Goal: Entertainment & Leisure: Consume media (video, audio)

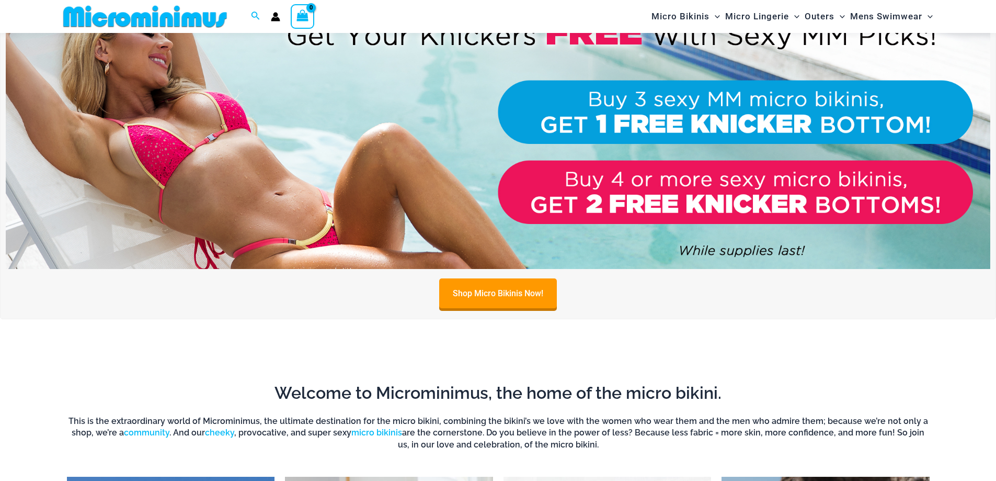
scroll to position [147, 0]
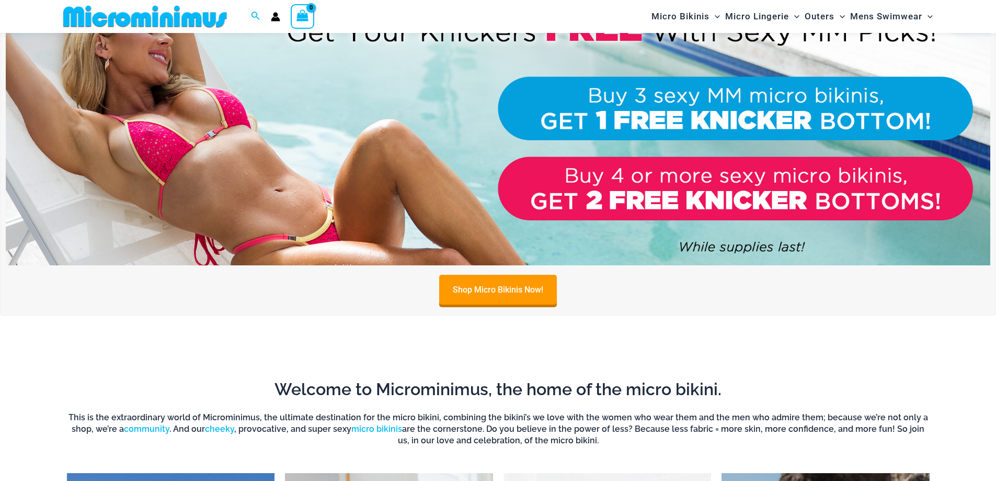
click at [270, 173] on img at bounding box center [498, 97] width 985 height 335
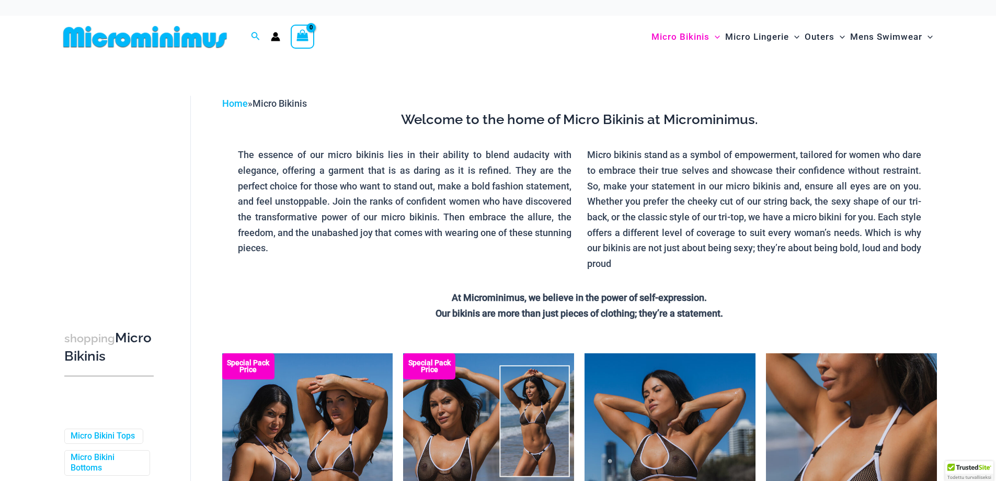
click at [158, 46] on img at bounding box center [145, 37] width 172 height 24
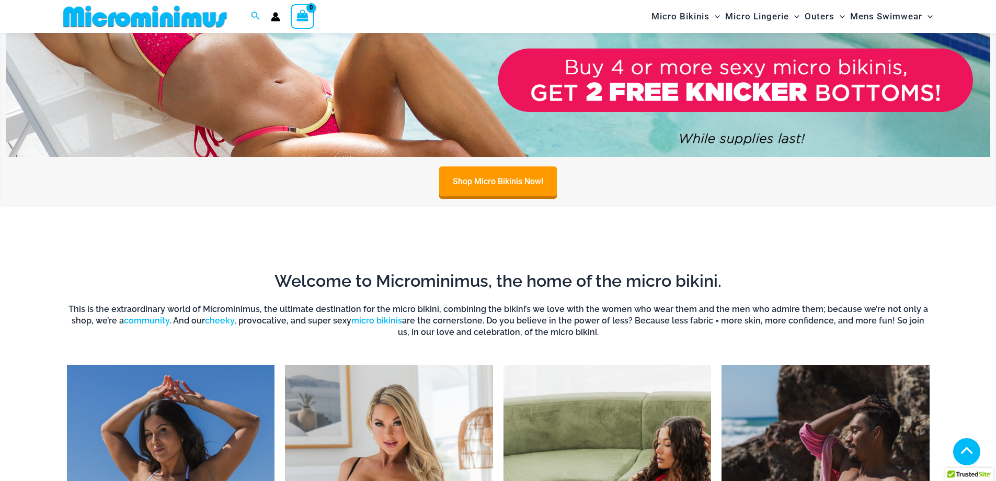
scroll to position [252, 0]
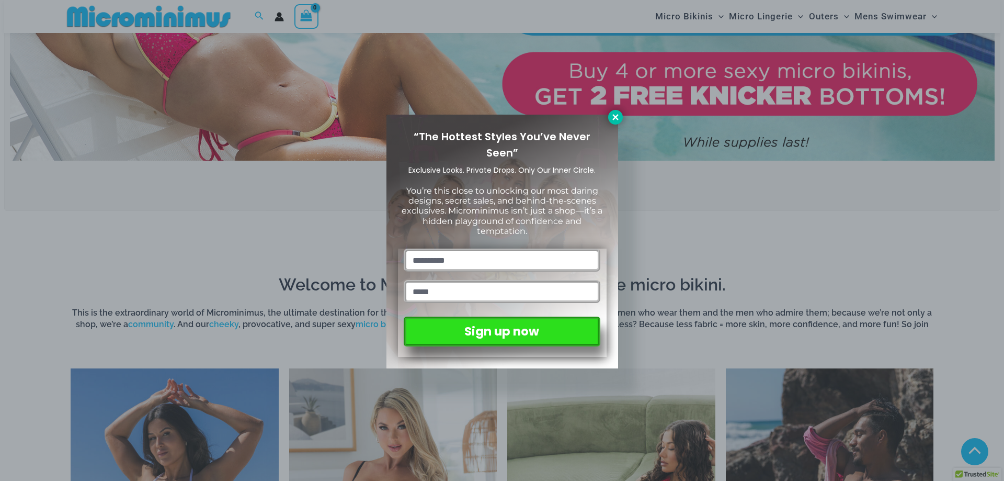
click at [612, 116] on icon at bounding box center [615, 116] width 9 height 9
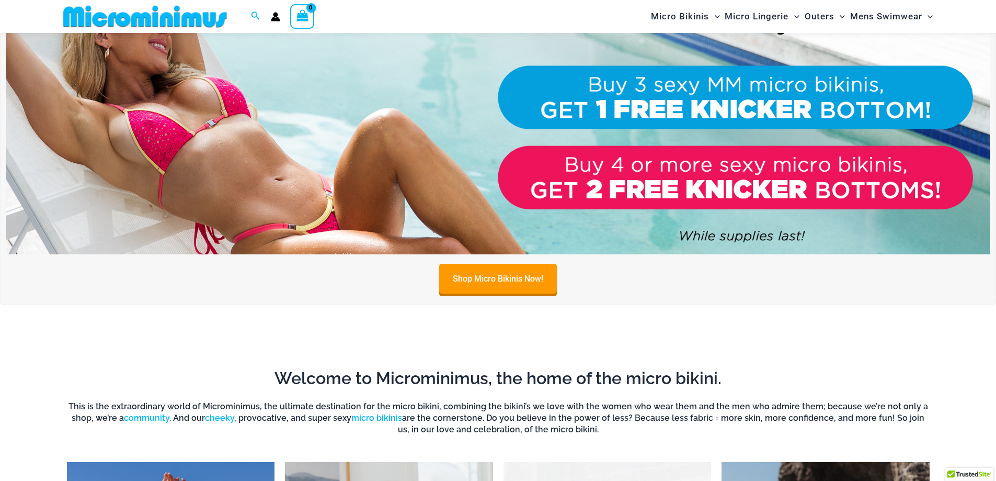
scroll to position [43, 0]
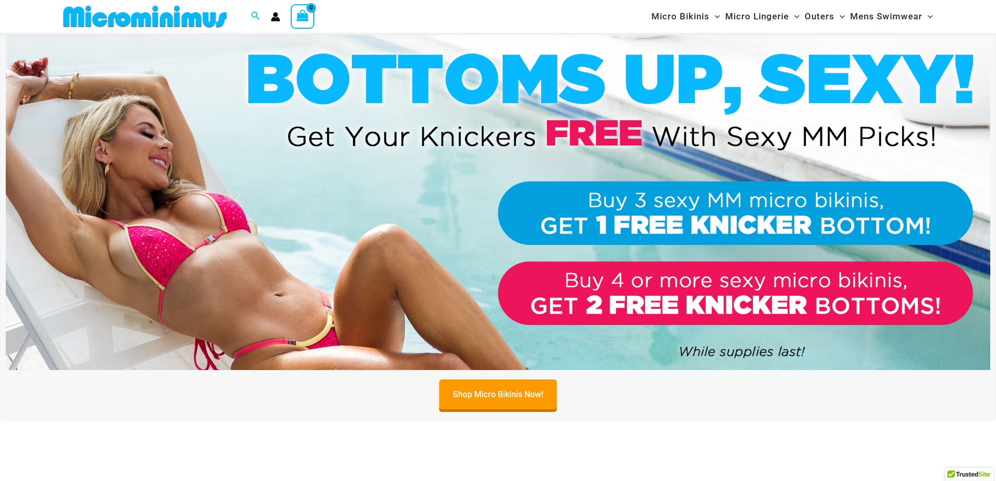
click at [165, 16] on img at bounding box center [145, 17] width 172 height 24
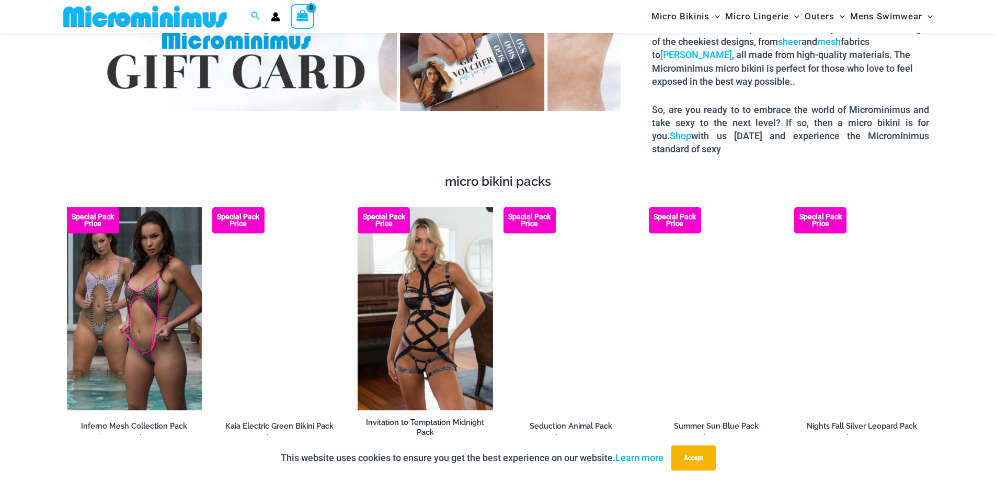
scroll to position [1559, 0]
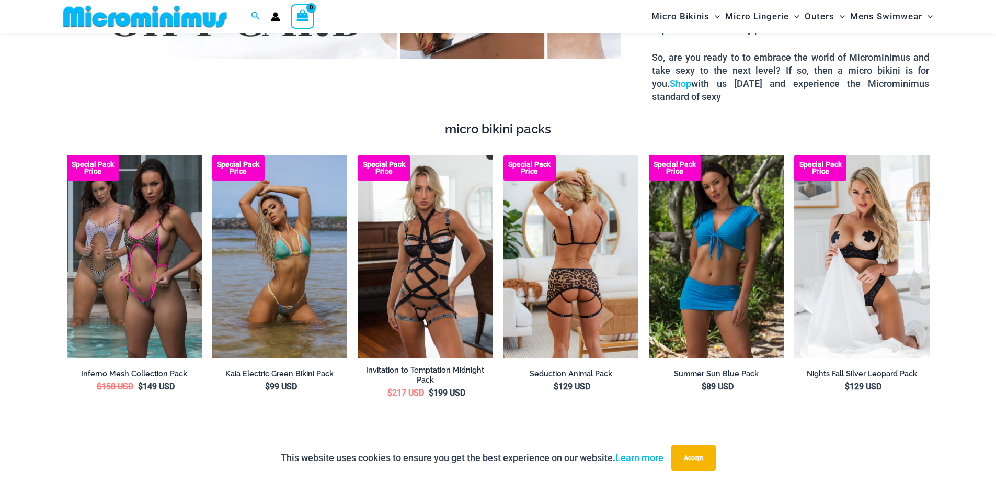
click at [588, 232] on img at bounding box center [571, 256] width 135 height 202
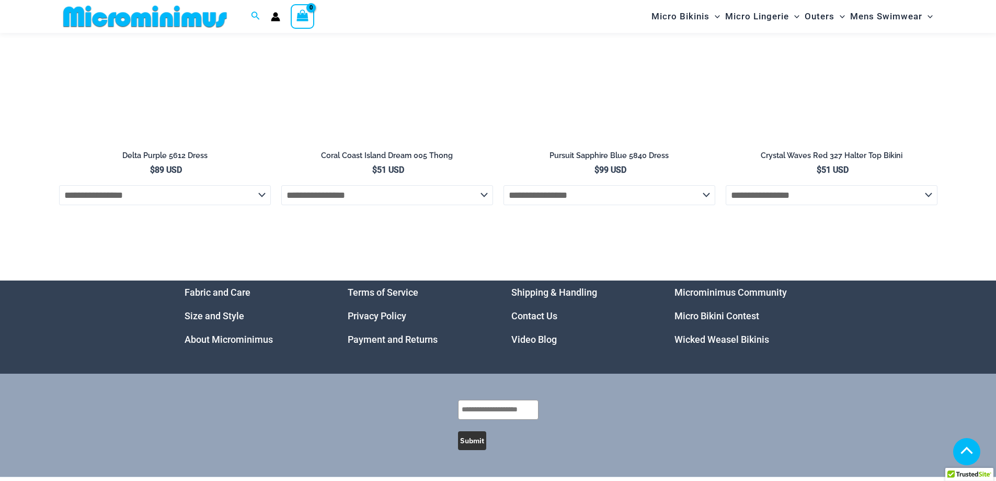
scroll to position [3338, 0]
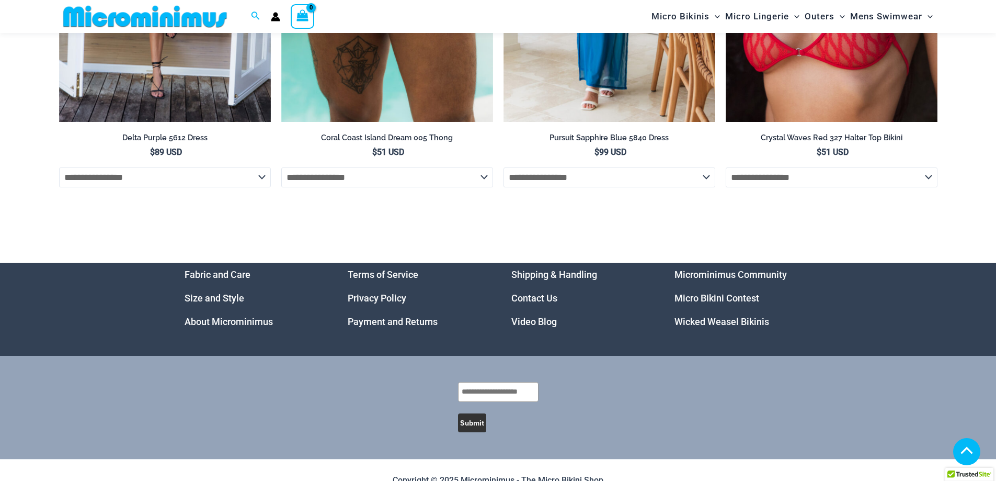
click at [531, 327] on link "Video Blog" at bounding box center [533, 321] width 45 height 11
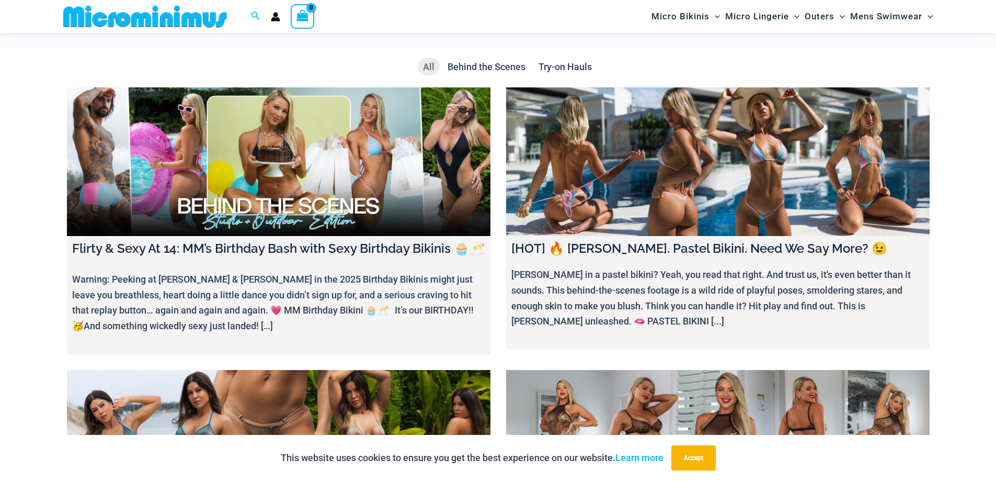
scroll to position [252, 0]
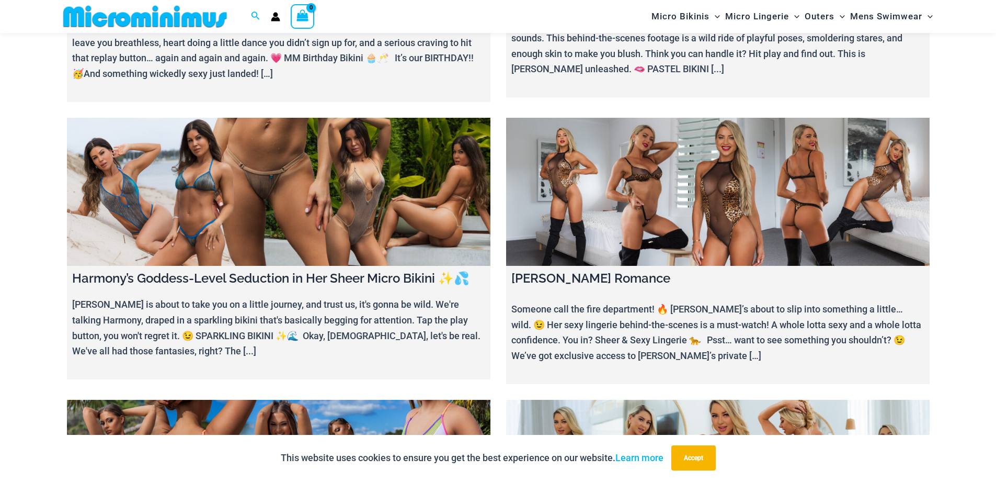
click at [652, 206] on link at bounding box center [718, 192] width 424 height 149
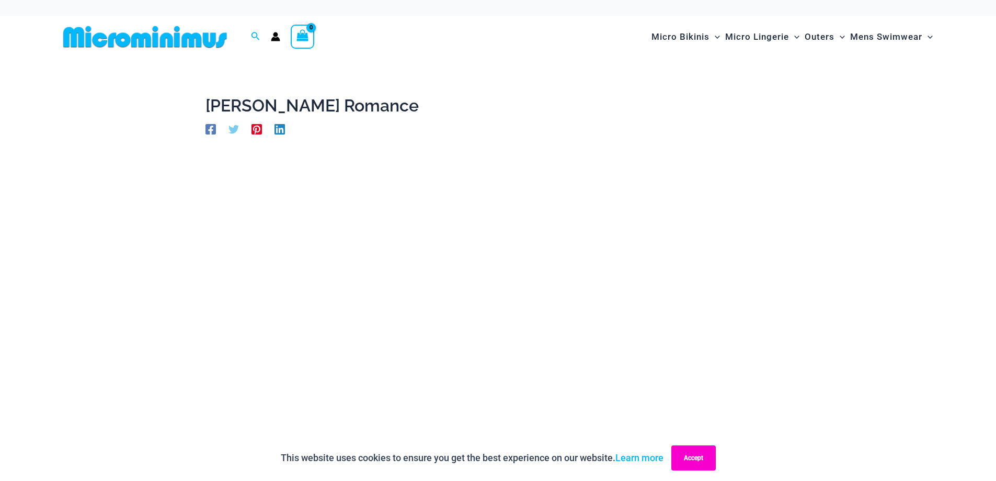
click at [707, 464] on button "Accept" at bounding box center [693, 457] width 44 height 25
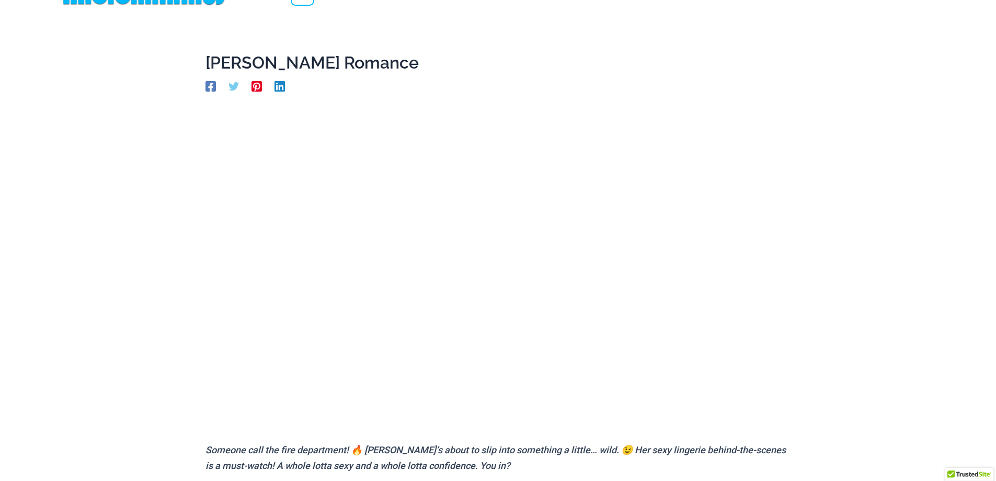
scroll to position [10, 0]
